Goal: Transaction & Acquisition: Purchase product/service

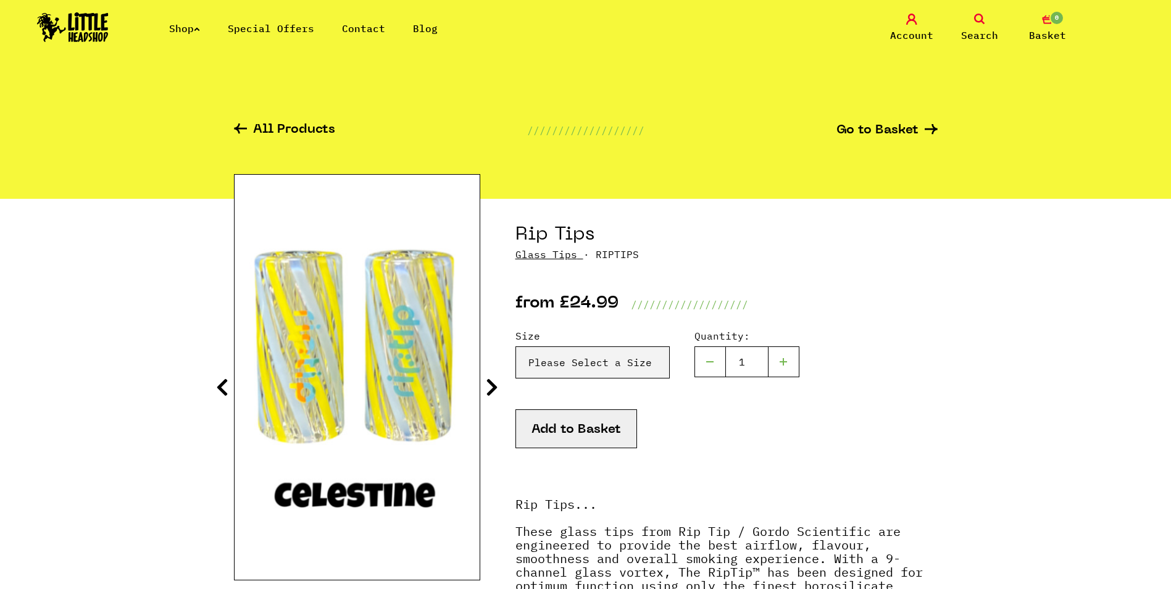
click at [67, 31] on img at bounding box center [73, 27] width 72 height 30
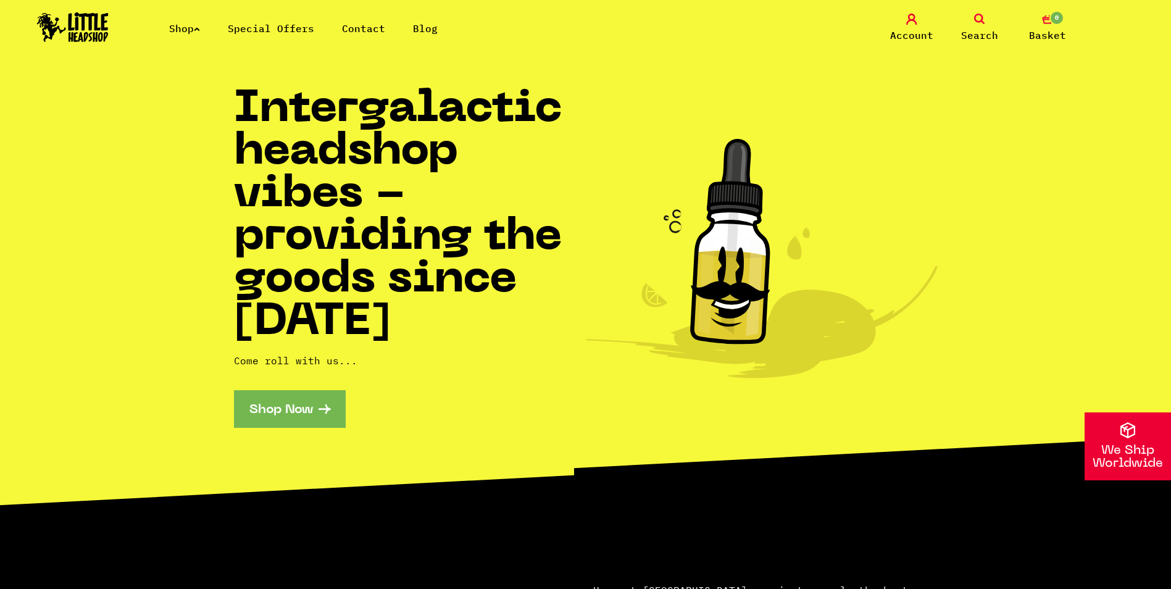
click at [86, 19] on img at bounding box center [73, 27] width 72 height 30
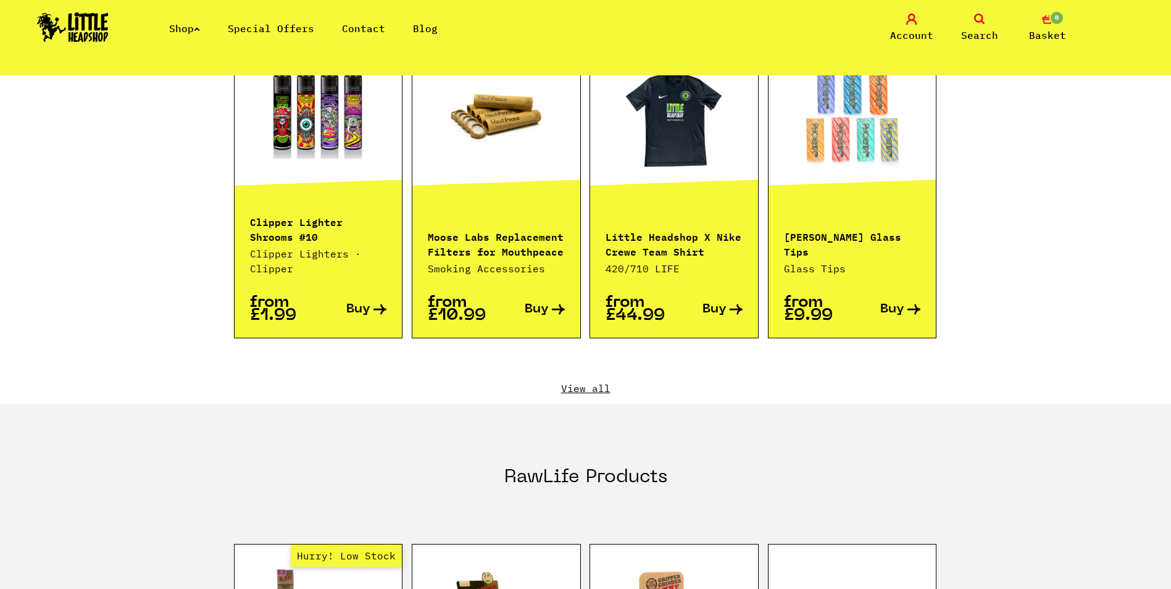
scroll to position [1296, 0]
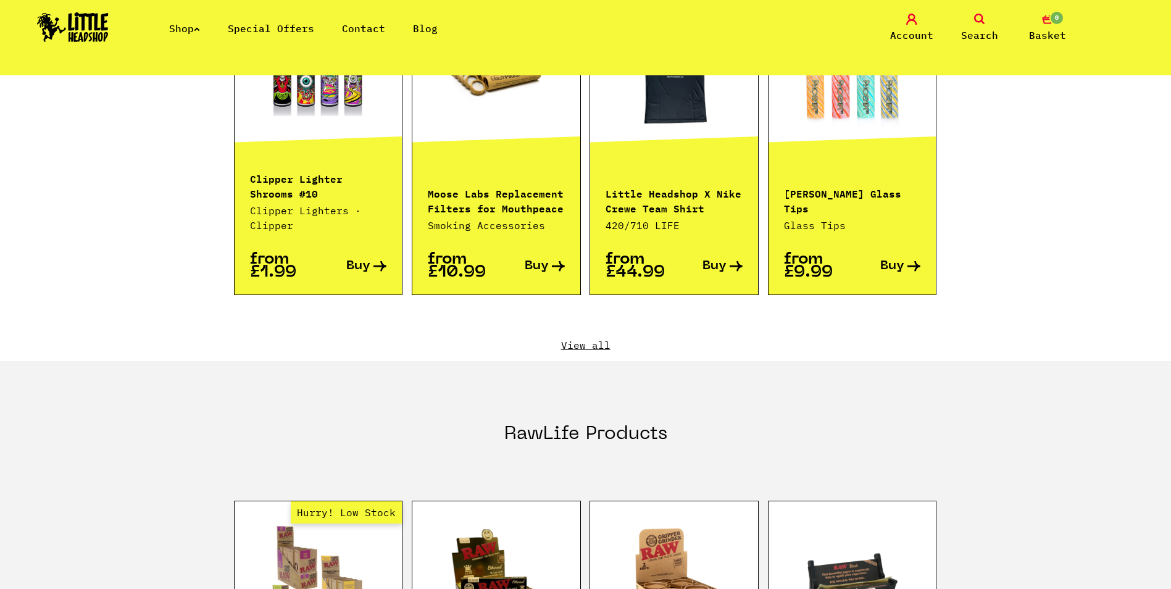
click at [568, 338] on link "View all" at bounding box center [586, 345] width 704 height 14
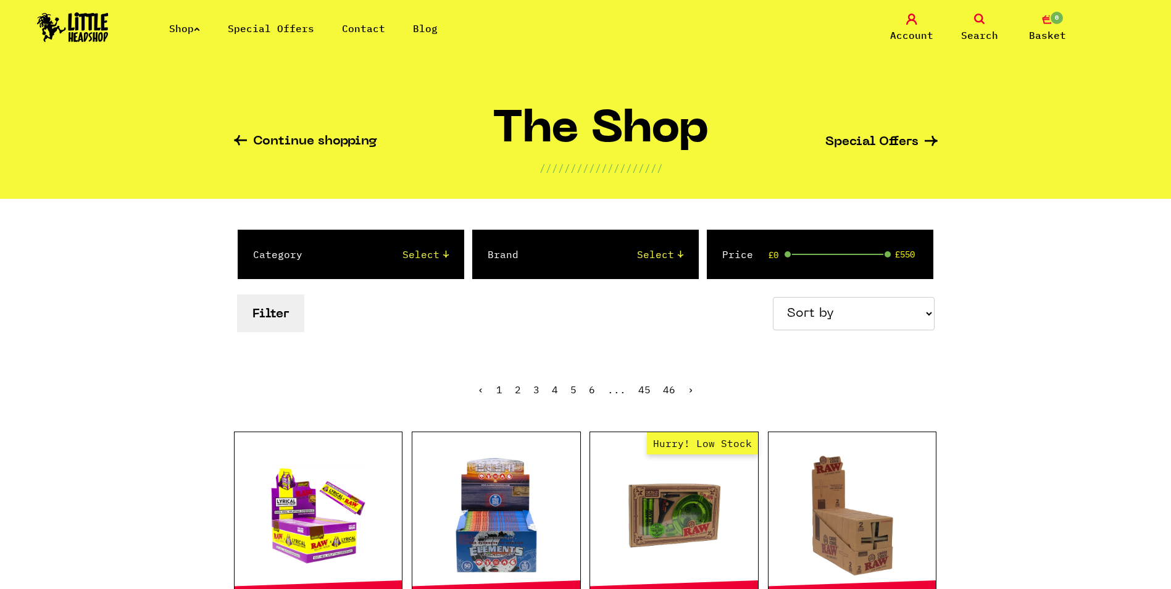
scroll to position [62, 0]
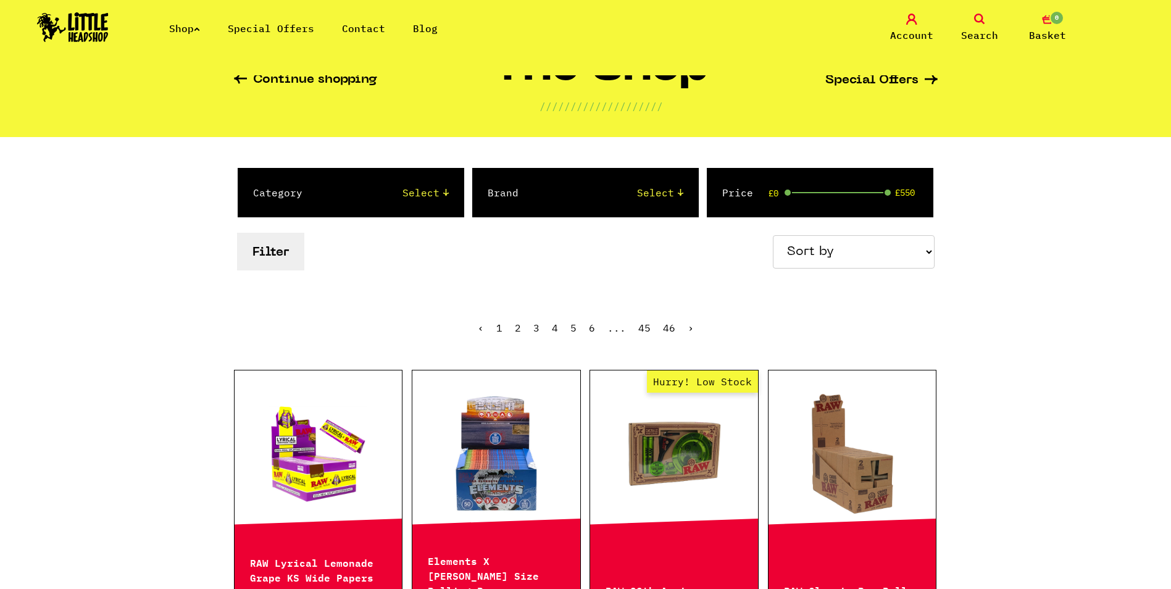
click at [874, 251] on select "Sort by Price - Low to High Price - High to Low Newest Products" at bounding box center [854, 251] width 162 height 33
select select "newest"
click at [775, 235] on select "Sort by Price - Low to High Price - High to Low Newest Products" at bounding box center [854, 251] width 162 height 33
